Goal: Information Seeking & Learning: Learn about a topic

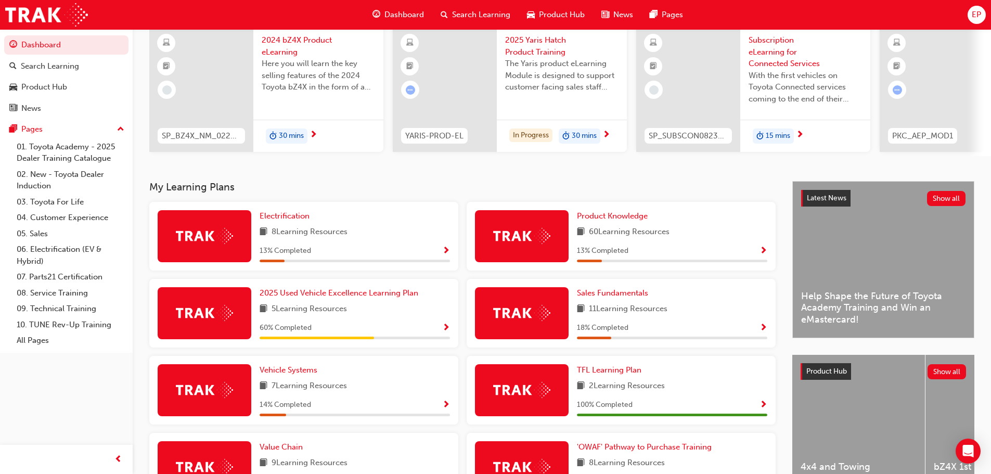
scroll to position [104, 0]
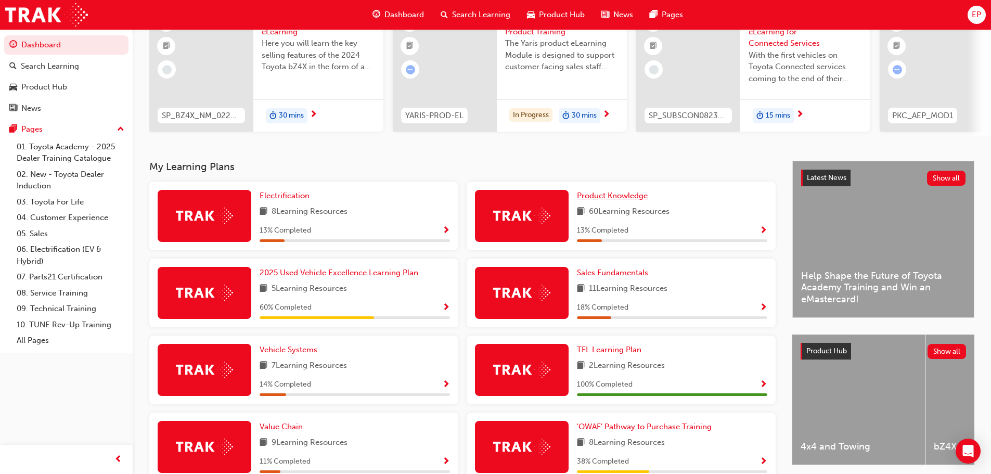
click at [611, 199] on span "Product Knowledge" at bounding box center [612, 195] width 71 height 9
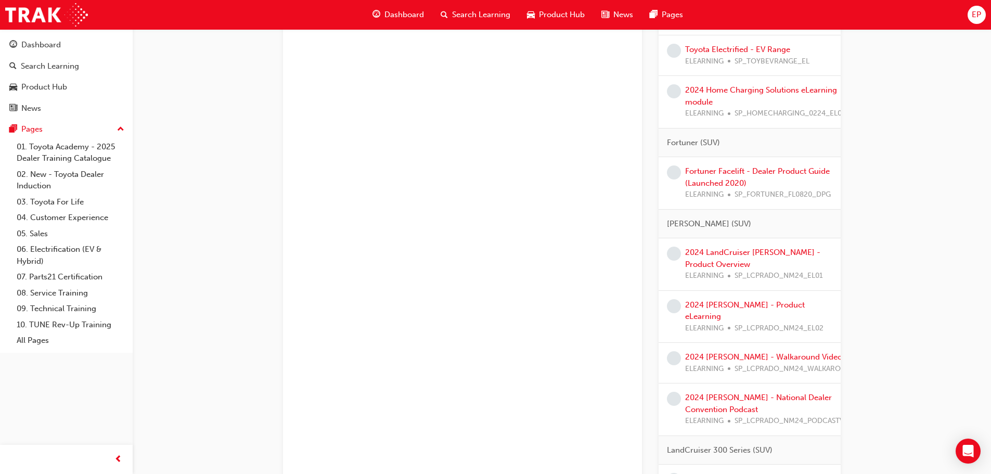
scroll to position [1352, 0]
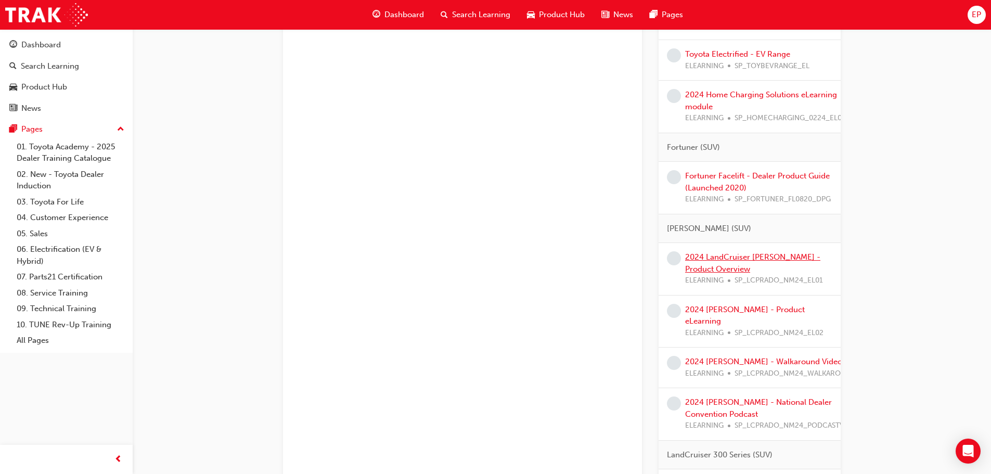
click at [786, 270] on link "2024 LandCruiser [PERSON_NAME] - Product Overview" at bounding box center [752, 262] width 135 height 21
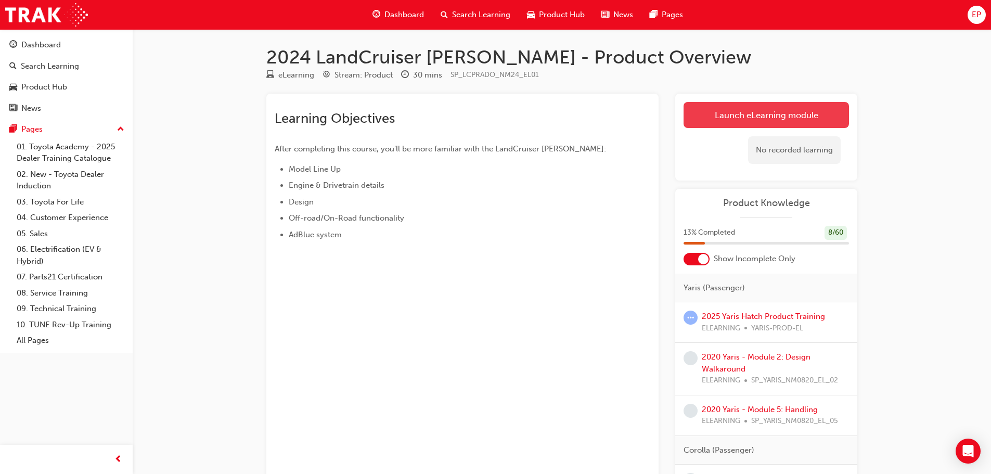
click at [776, 119] on link "Launch eLearning module" at bounding box center [766, 115] width 165 height 26
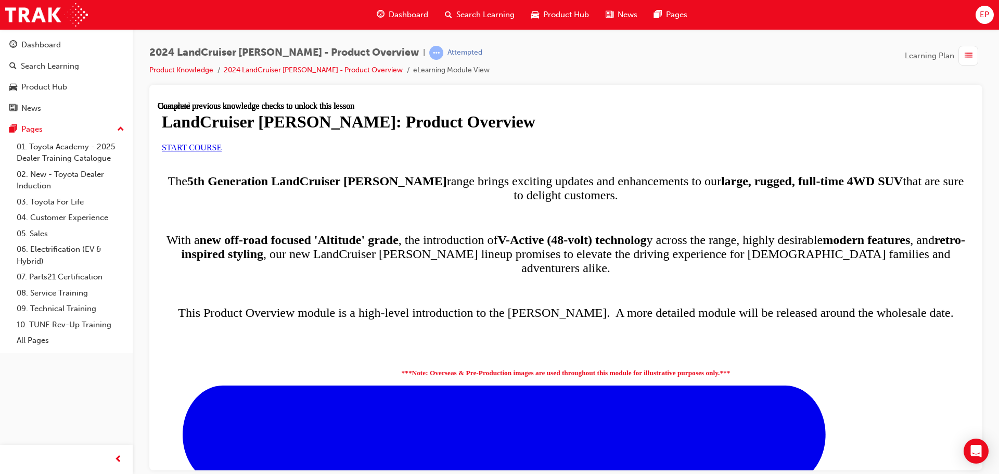
scroll to position [52, 0]
click at [222, 151] on link "START COURSE" at bounding box center [192, 147] width 60 height 9
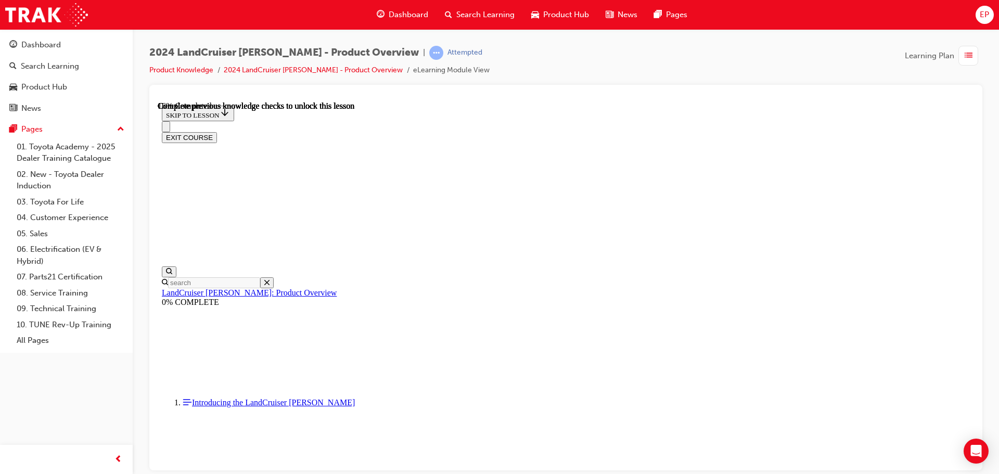
scroll to position [572, 0]
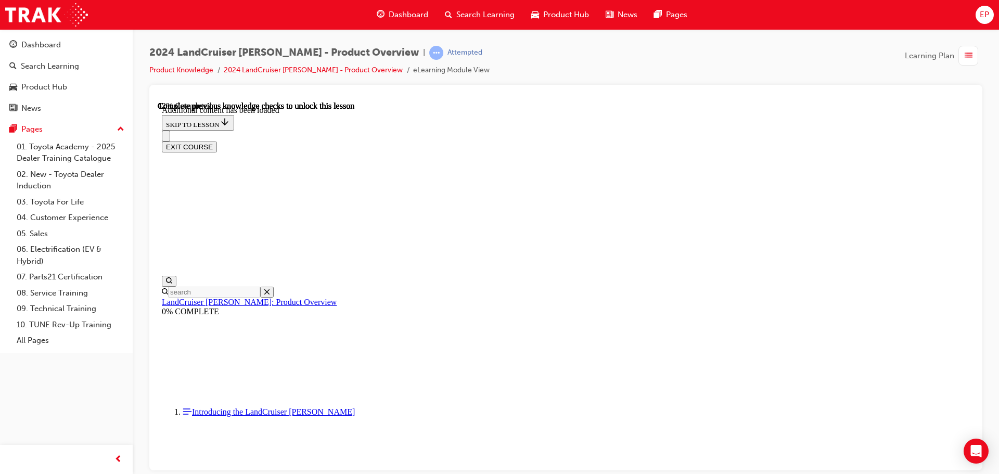
scroll to position [1248, 0]
